Goal: Obtain resource: Download file/media

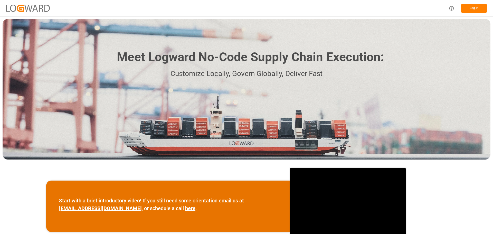
click at [478, 8] on button "Log In" at bounding box center [474, 8] width 26 height 9
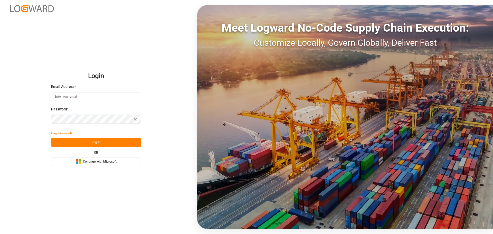
click at [108, 160] on span "Continue with Microsoft" at bounding box center [100, 162] width 34 height 5
click at [117, 164] on button "Microsoft Logo Continue with Microsoft" at bounding box center [96, 161] width 90 height 9
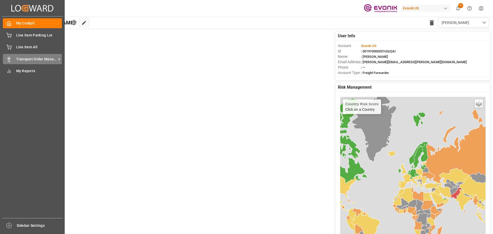
click at [12, 58] on div "Transport Order Management Transport Order Management" at bounding box center [32, 59] width 59 height 10
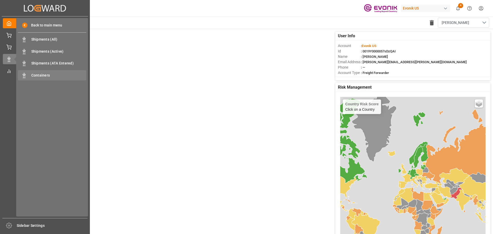
click at [36, 74] on span "Containers" at bounding box center [58, 75] width 55 height 5
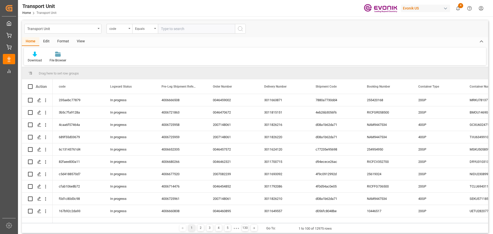
click at [69, 42] on div "Format" at bounding box center [63, 41] width 20 height 9
click at [80, 42] on div "View" at bounding box center [81, 41] width 16 height 9
click at [34, 59] on div "Default" at bounding box center [33, 60] width 10 height 5
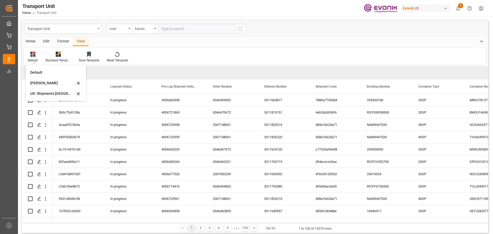
click at [47, 82] on div "Emely" at bounding box center [52, 82] width 45 height 5
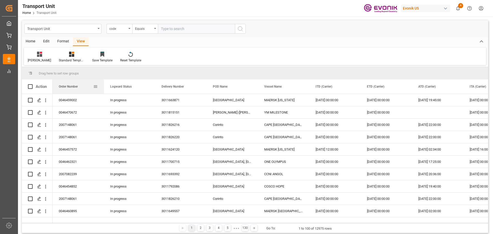
drag, startPoint x: 146, startPoint y: 87, endPoint x: 62, endPoint y: 86, distance: 83.8
click at [62, 86] on div "Order Number" at bounding box center [78, 86] width 39 height 14
click at [86, 28] on div "Transport Unit" at bounding box center [61, 28] width 69 height 6
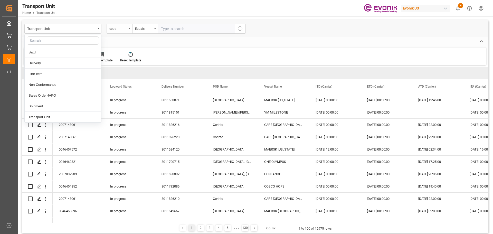
click at [116, 30] on div "code" at bounding box center [117, 28] width 17 height 6
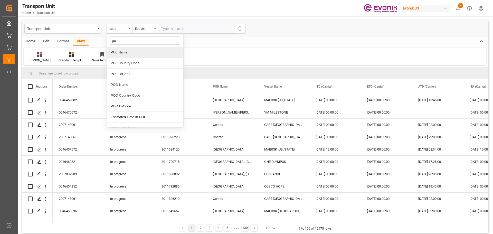
type input "pod"
click at [140, 51] on div "POD Name" at bounding box center [145, 52] width 77 height 11
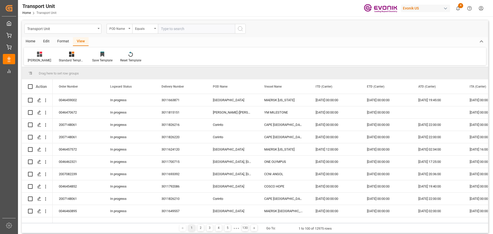
click at [198, 28] on input "text" at bounding box center [196, 29] width 77 height 10
type input "Antwerp"
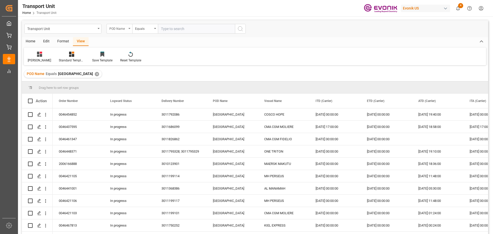
click at [124, 26] on div "POD Name" at bounding box center [117, 28] width 17 height 6
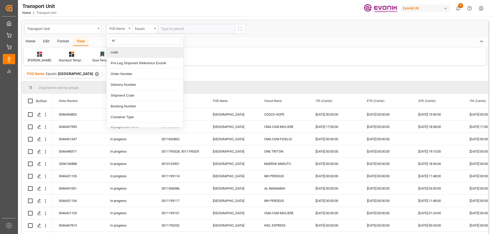
type input "etd"
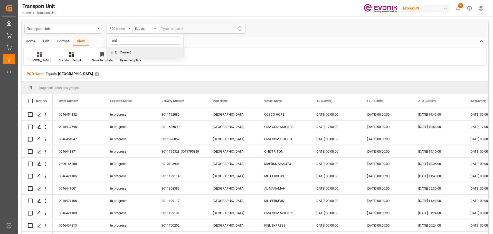
click at [131, 53] on div "ETD (Carrier)" at bounding box center [145, 52] width 77 height 11
click at [143, 29] on div "Equals" at bounding box center [143, 28] width 17 height 6
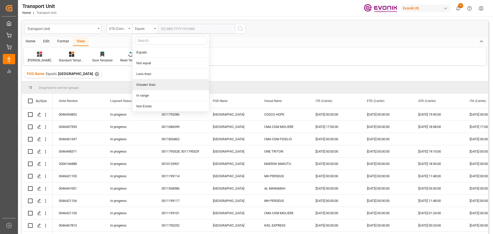
click at [168, 86] on div "Greater than" at bounding box center [171, 84] width 77 height 11
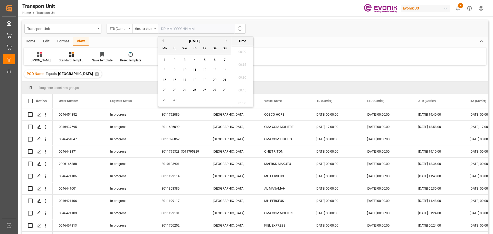
click at [182, 32] on input "text" at bounding box center [196, 29] width 77 height 10
type input "01.01.2025 00:00"
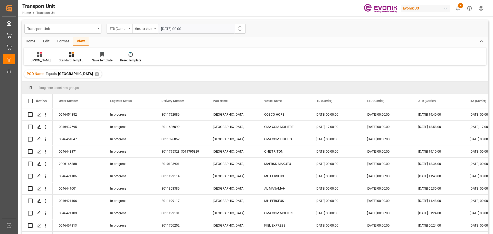
click at [243, 30] on icon "search button" at bounding box center [240, 29] width 6 height 6
click at [34, 41] on div "Home" at bounding box center [30, 41] width 17 height 9
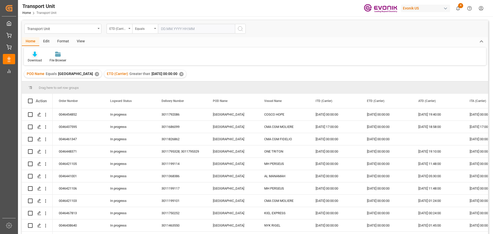
click at [38, 60] on div "Download" at bounding box center [35, 60] width 14 height 5
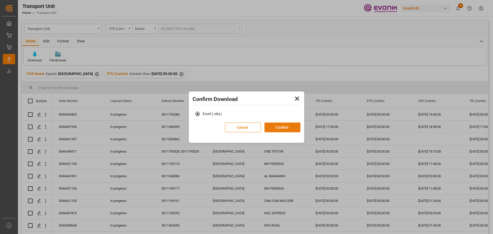
click at [275, 128] on button "Confirm" at bounding box center [283, 128] width 36 height 10
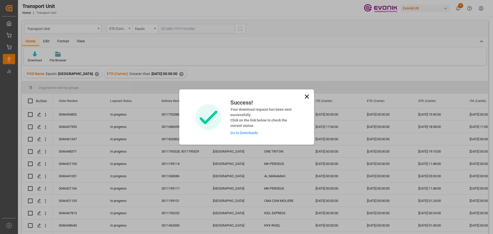
click at [244, 132] on link "Go to Downloads" at bounding box center [243, 133] width 27 height 4
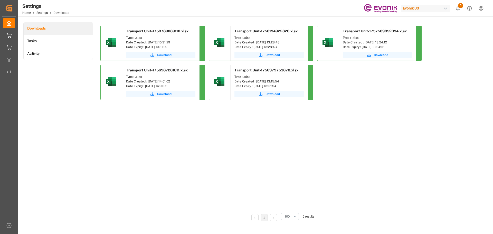
click at [163, 54] on span "Download" at bounding box center [164, 55] width 14 height 5
